Goal: Transaction & Acquisition: Purchase product/service

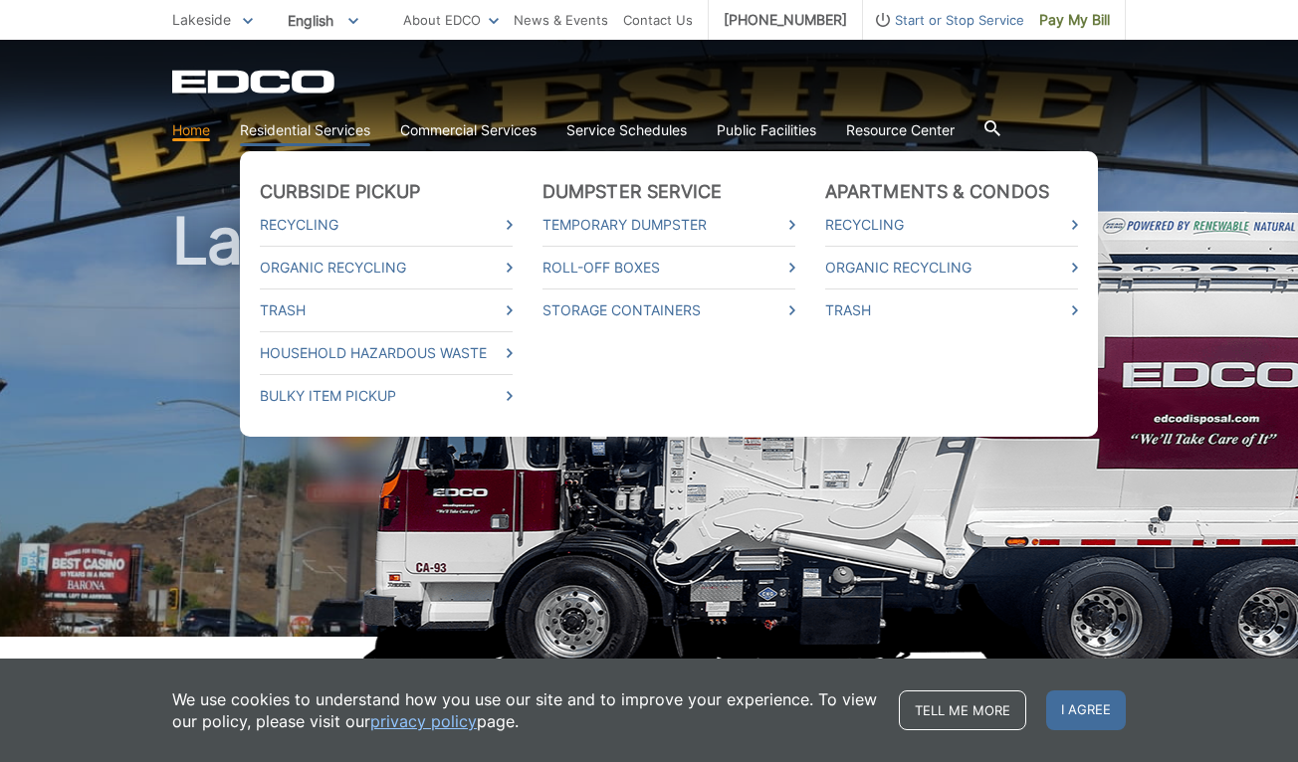
click at [283, 133] on link "Residential Services" at bounding box center [305, 130] width 130 height 22
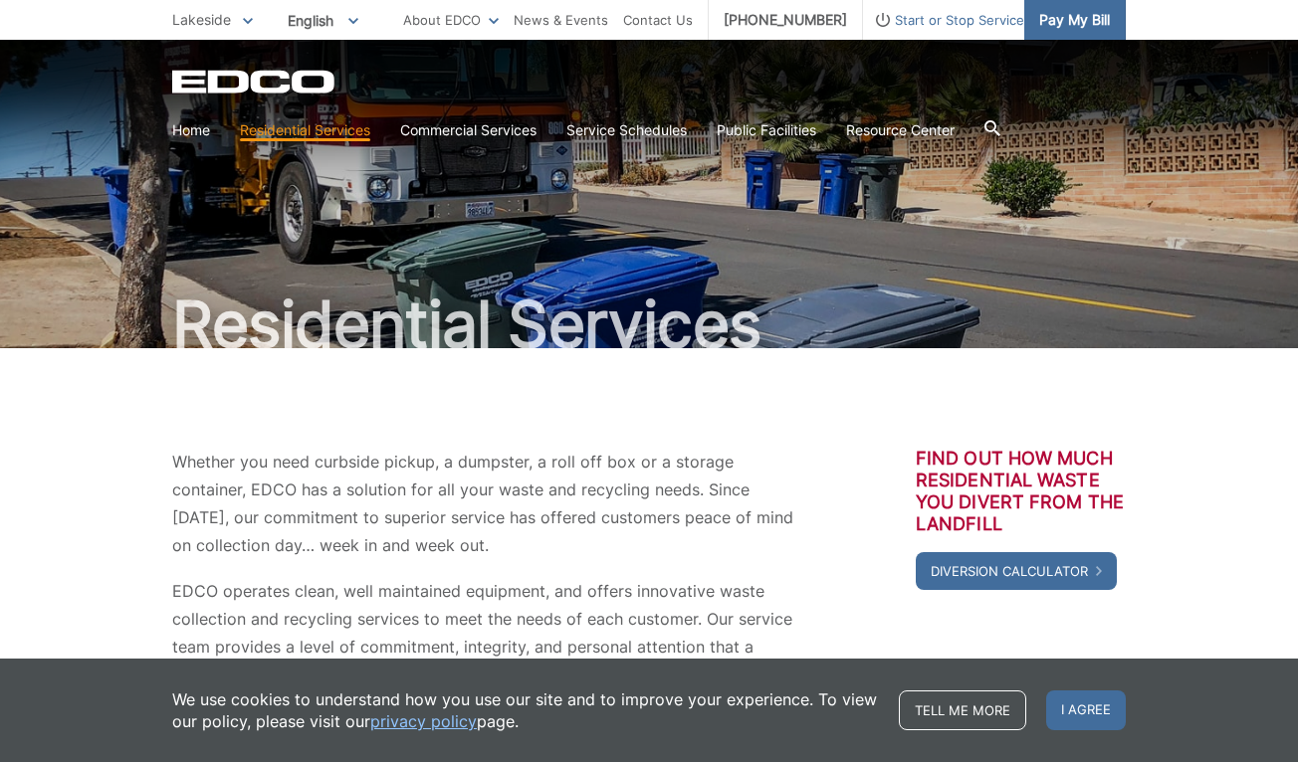
click at [1086, 14] on span "Pay My Bill" at bounding box center [1074, 20] width 71 height 22
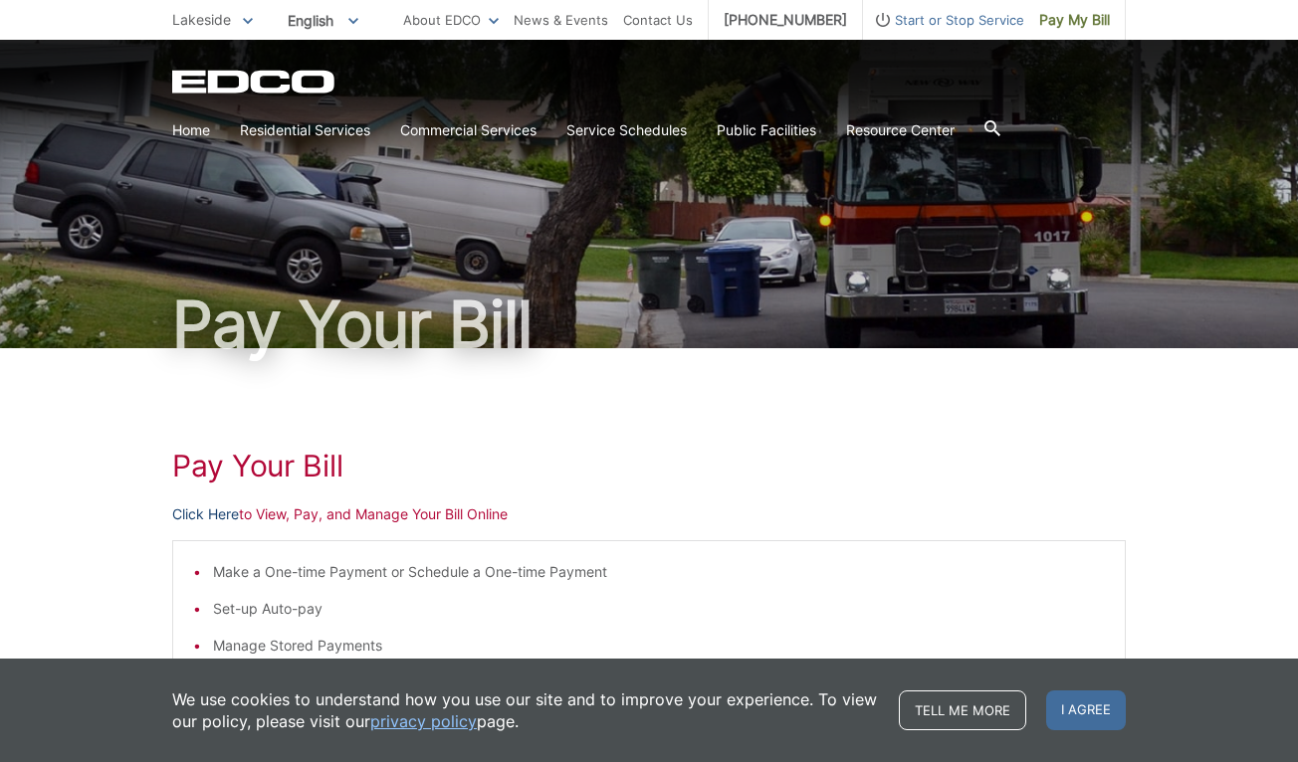
click at [228, 512] on link "Click Here" at bounding box center [205, 514] width 67 height 22
